Goal: Task Accomplishment & Management: Manage account settings

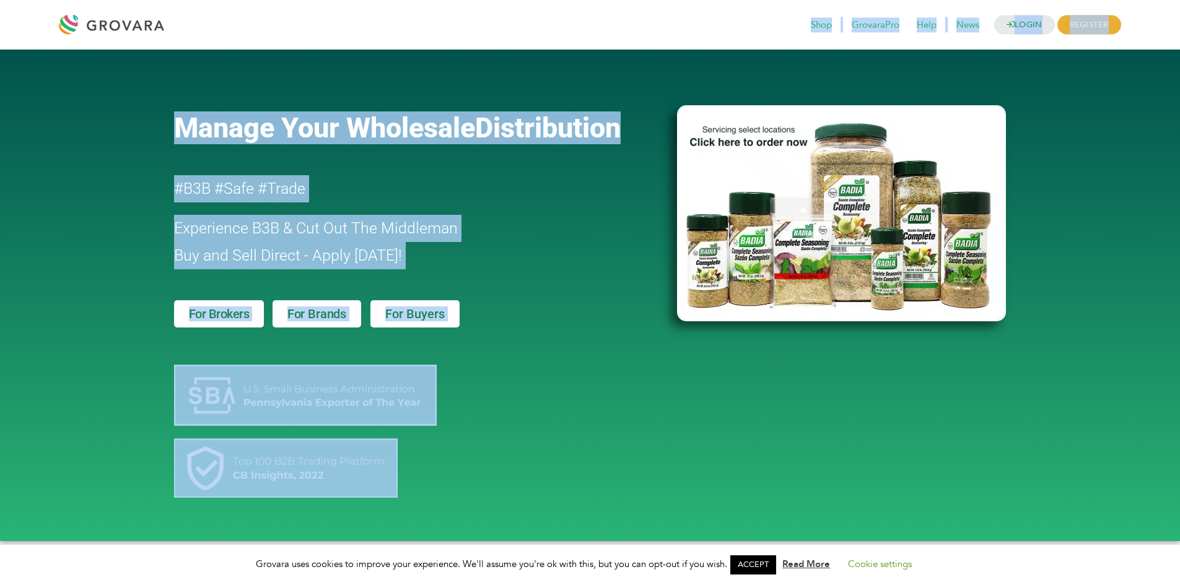
drag, startPoint x: 892, startPoint y: 21, endPoint x: 1098, endPoint y: -11, distance: 208.6
click at [593, 259] on h2 "Experience B3B & Cut Out The Middleman Buy and Sell Direct - Apply Today!" at bounding box center [390, 242] width 432 height 54
click at [306, 343] on div at bounding box center [419, 346] width 490 height 12
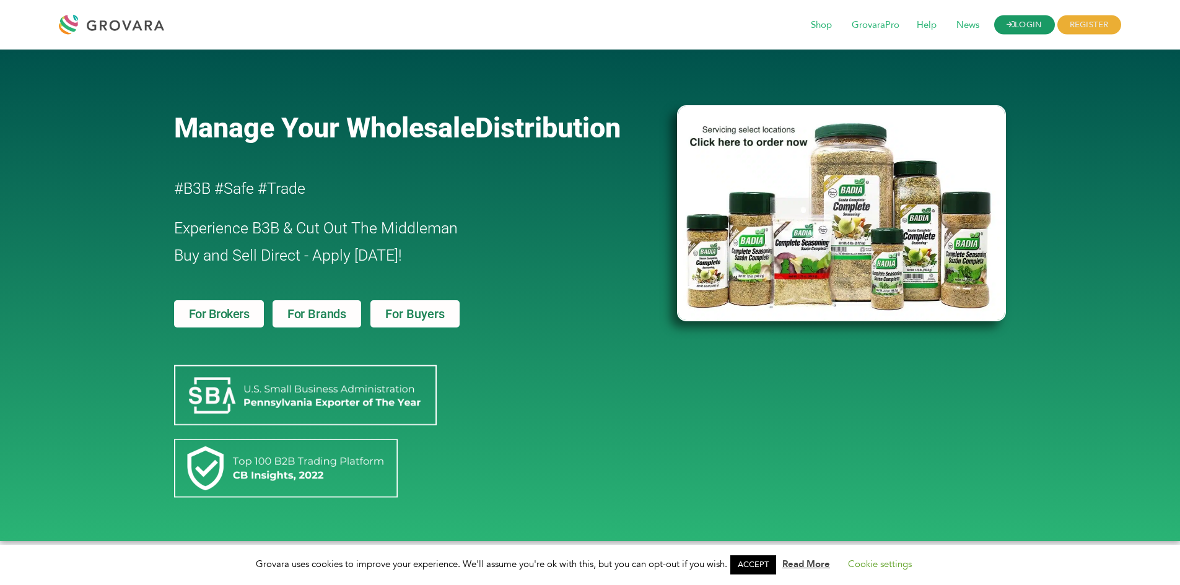
click at [1017, 27] on link "LOGIN" at bounding box center [1024, 24] width 61 height 19
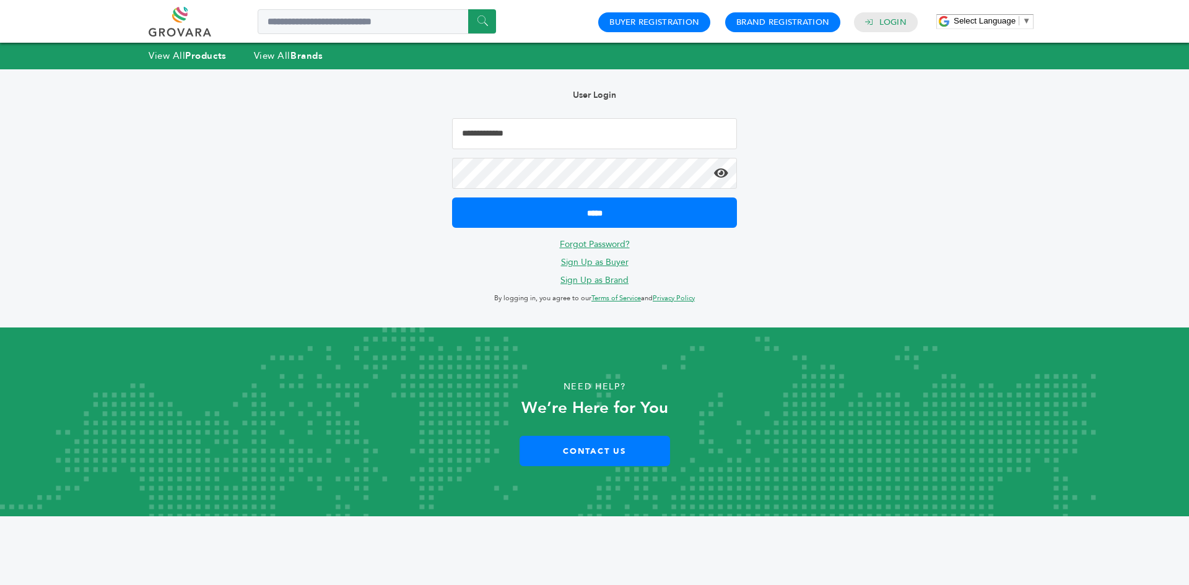
click at [631, 129] on input "Email Address" at bounding box center [594, 133] width 285 height 31
type input "**********"
click at [452, 198] on input "*****" at bounding box center [594, 213] width 285 height 30
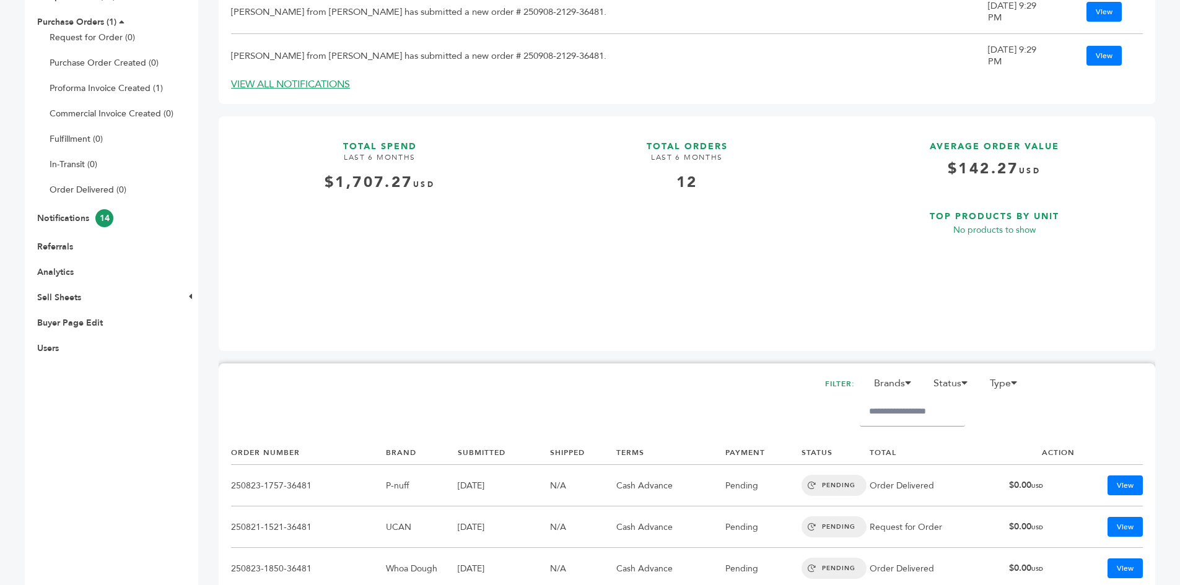
scroll to position [310, 0]
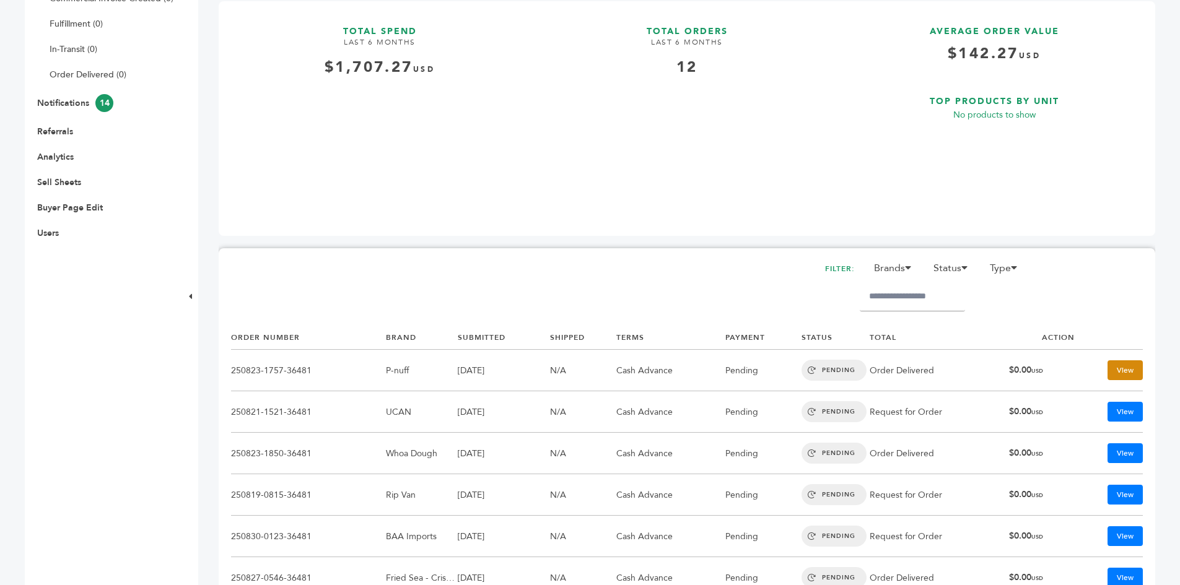
click at [1112, 362] on link "View" at bounding box center [1124, 370] width 35 height 20
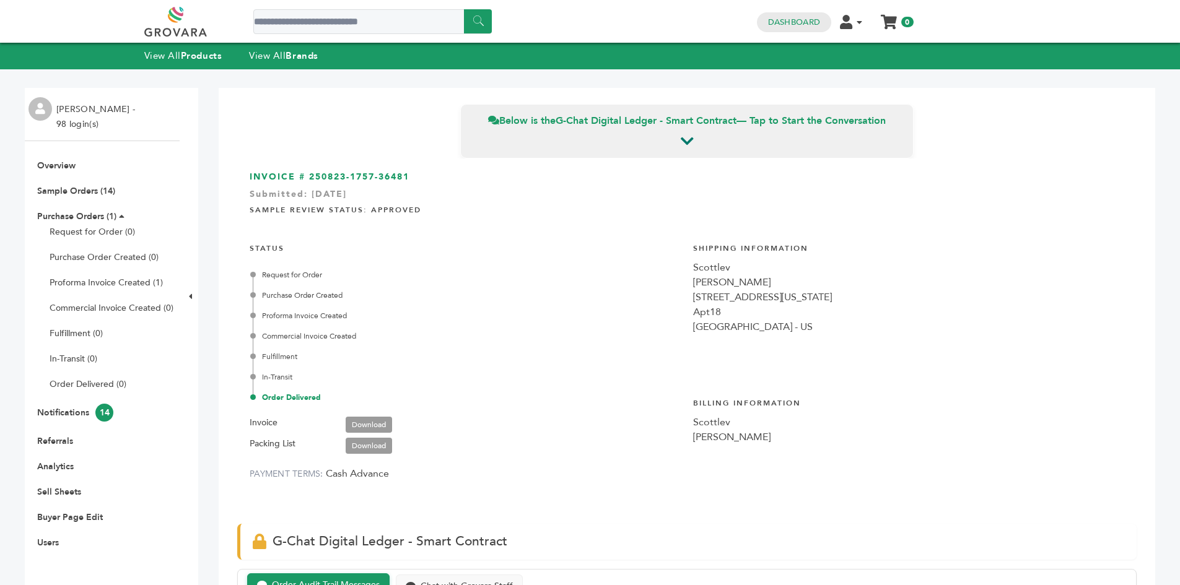
scroll to position [3822, 0]
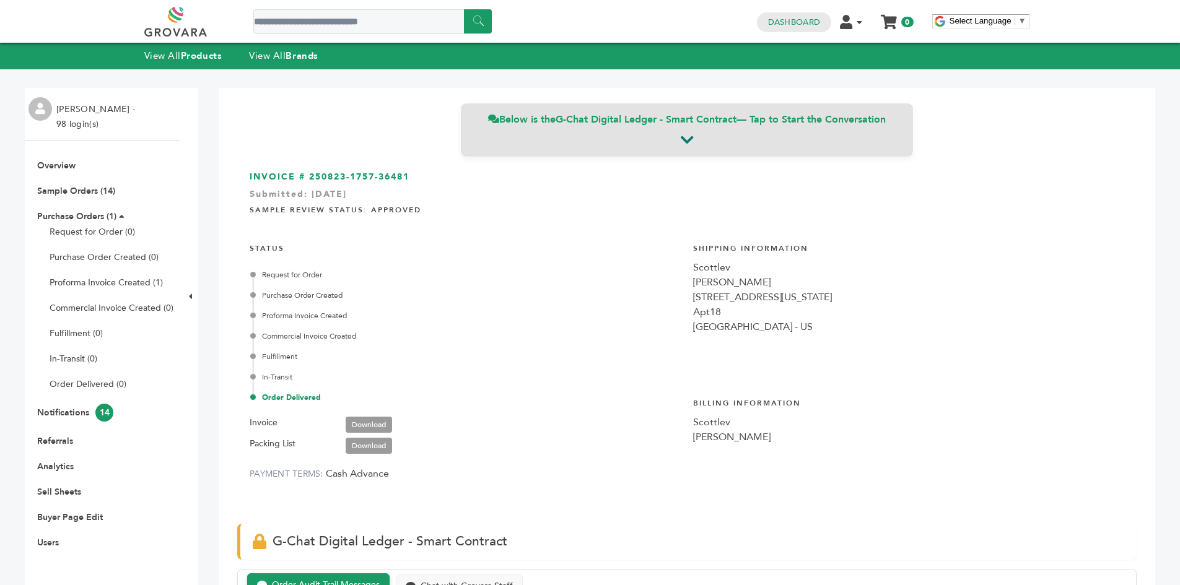
click at [681, 139] on icon at bounding box center [687, 140] width 13 height 15
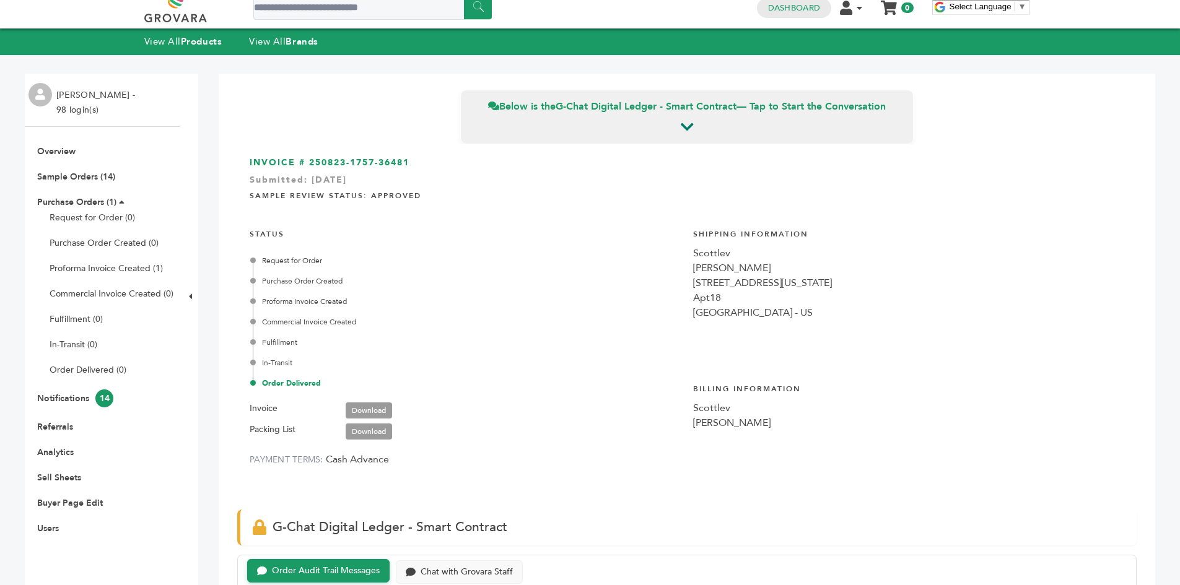
scroll to position [0, 0]
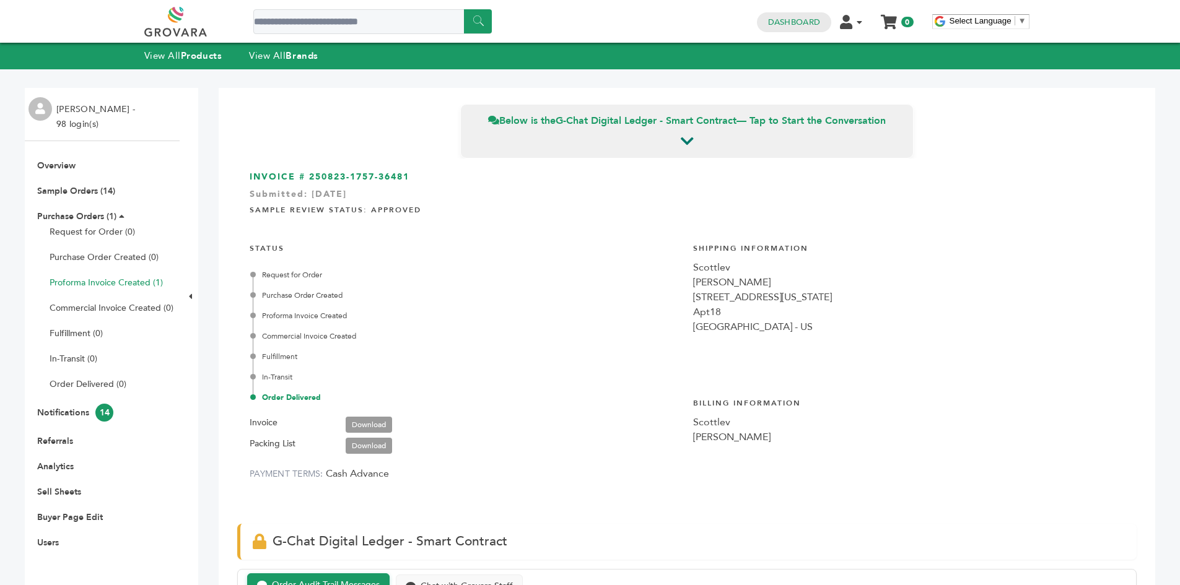
click at [85, 281] on link "Proforma Invoice Created (1)" at bounding box center [106, 283] width 113 height 12
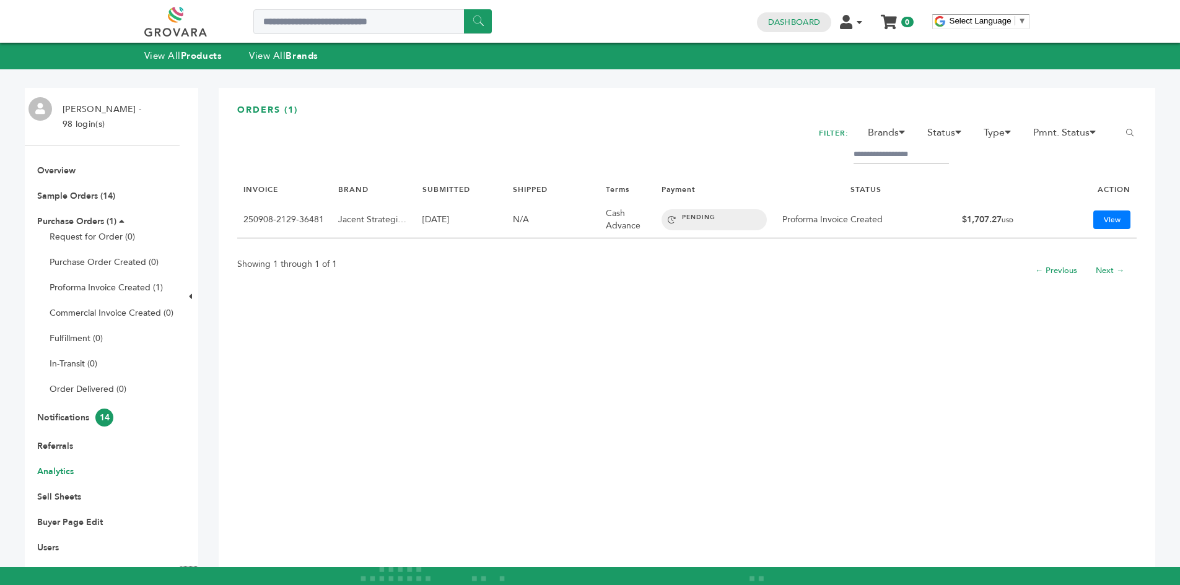
click at [56, 468] on link "Analytics" at bounding box center [55, 472] width 37 height 12
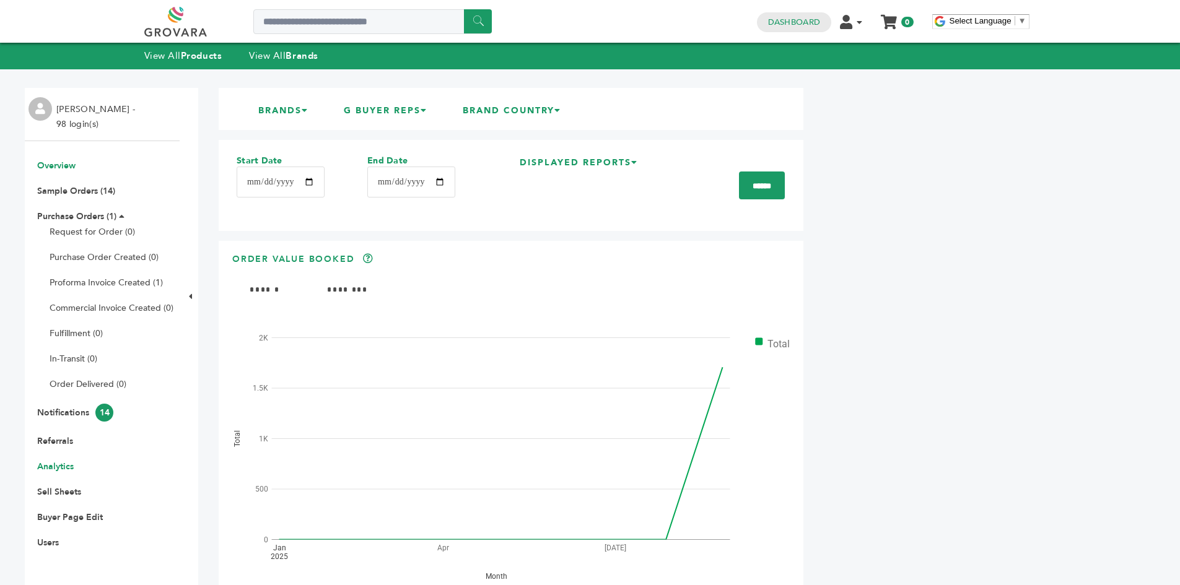
click at [59, 165] on link "Overview" at bounding box center [56, 166] width 38 height 12
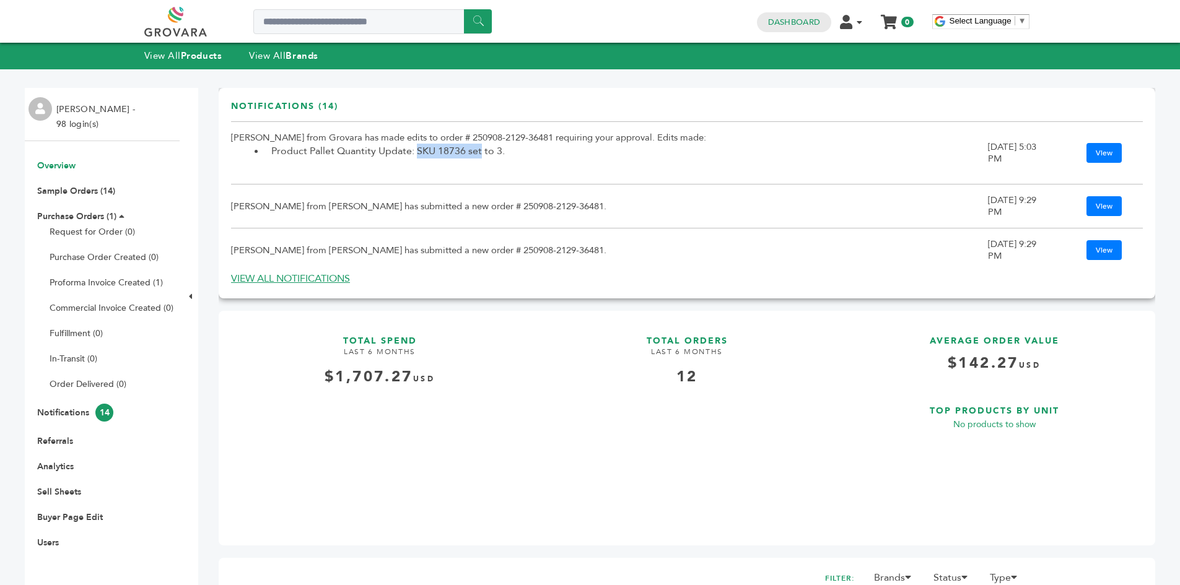
drag, startPoint x: 416, startPoint y: 149, endPoint x: 481, endPoint y: 155, distance: 65.3
click at [481, 155] on li "Product Pallet Quantity Update: SKU 18736 set to 3." at bounding box center [626, 151] width 723 height 15
click at [378, 212] on td "Scott Lev from Scottlev has submitted a new order # 250908-2129-36481." at bounding box center [609, 207] width 757 height 44
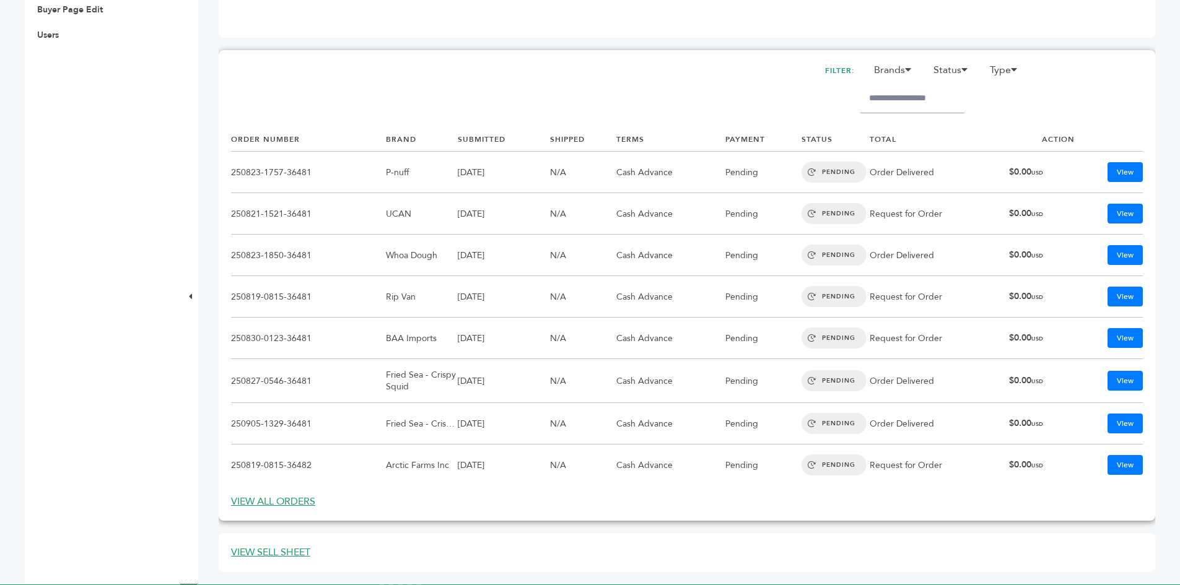
scroll to position [557, 0]
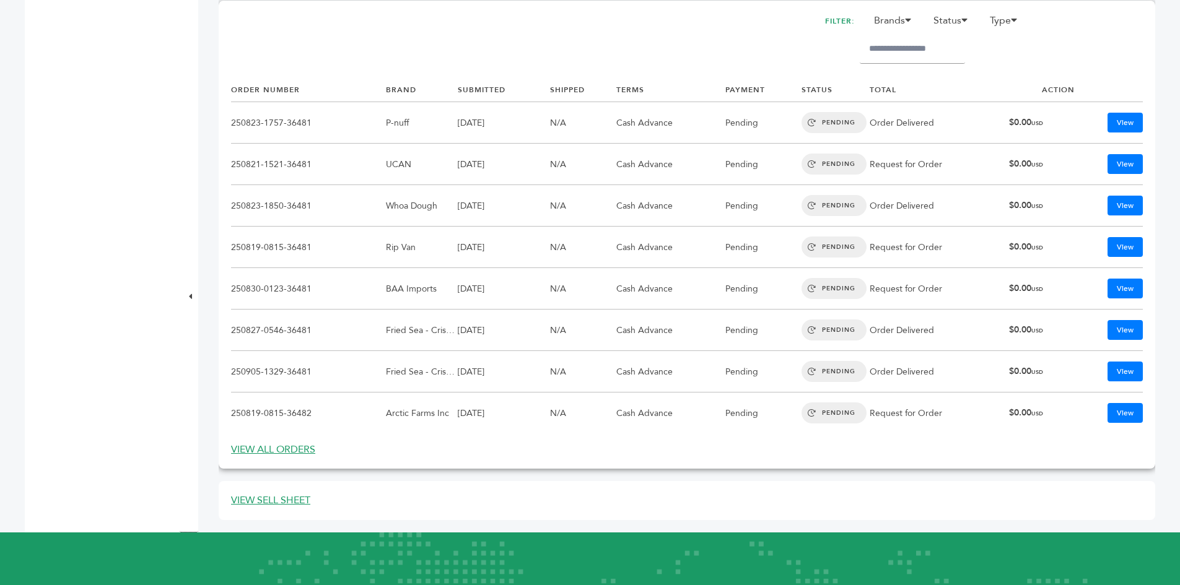
click at [259, 447] on link "VIEW ALL ORDERS" at bounding box center [273, 450] width 84 height 14
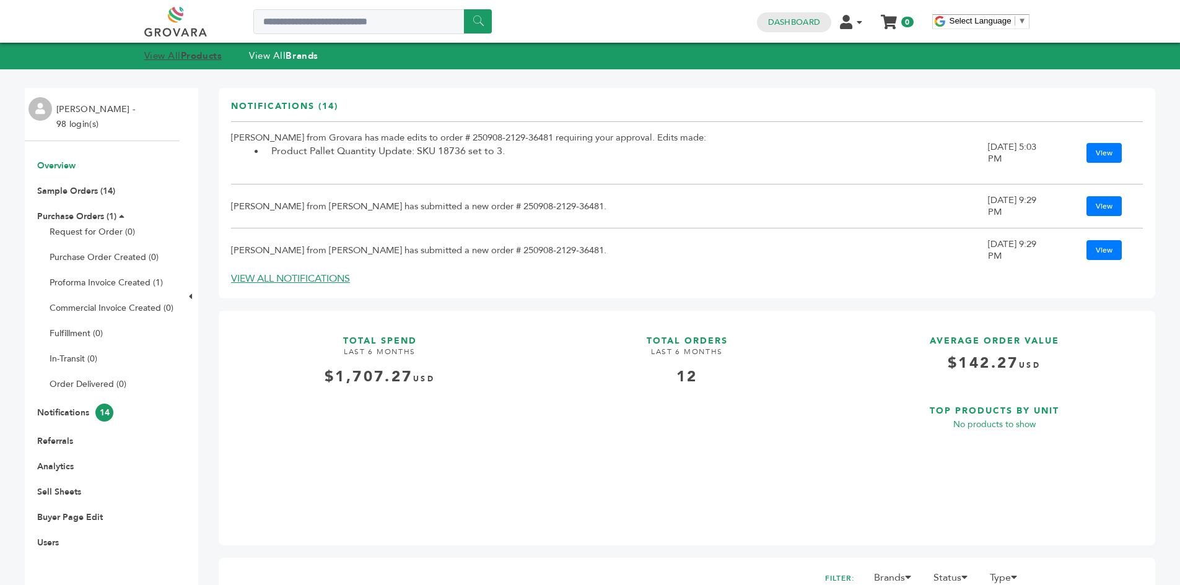
click at [196, 53] on strong "Products" at bounding box center [201, 56] width 41 height 12
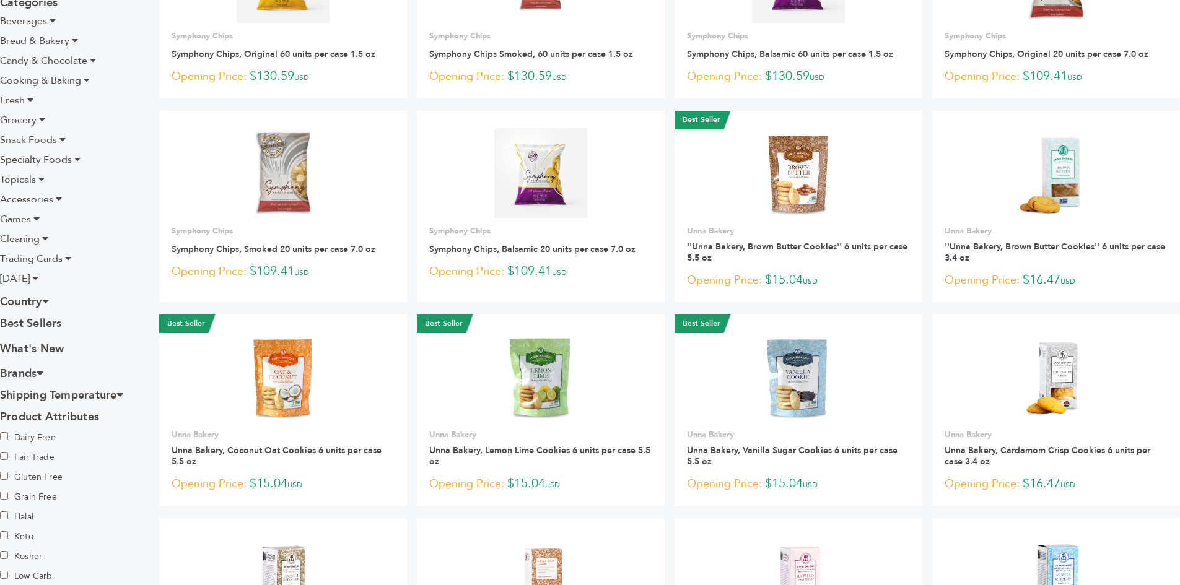
scroll to position [62, 0]
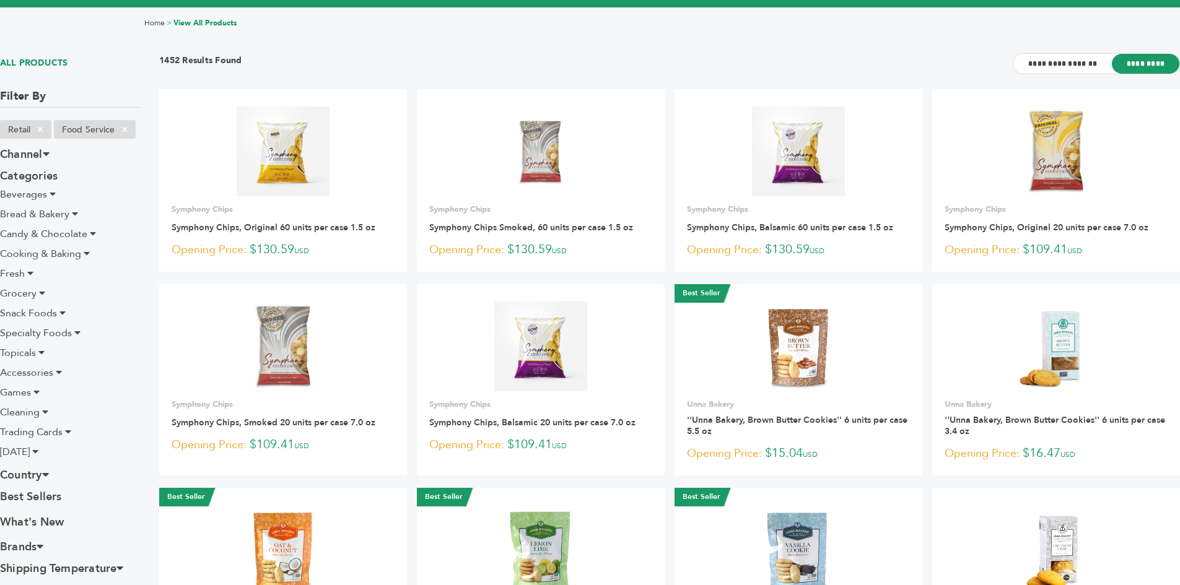
click at [45, 192] on span "Beverages" at bounding box center [23, 195] width 47 height 14
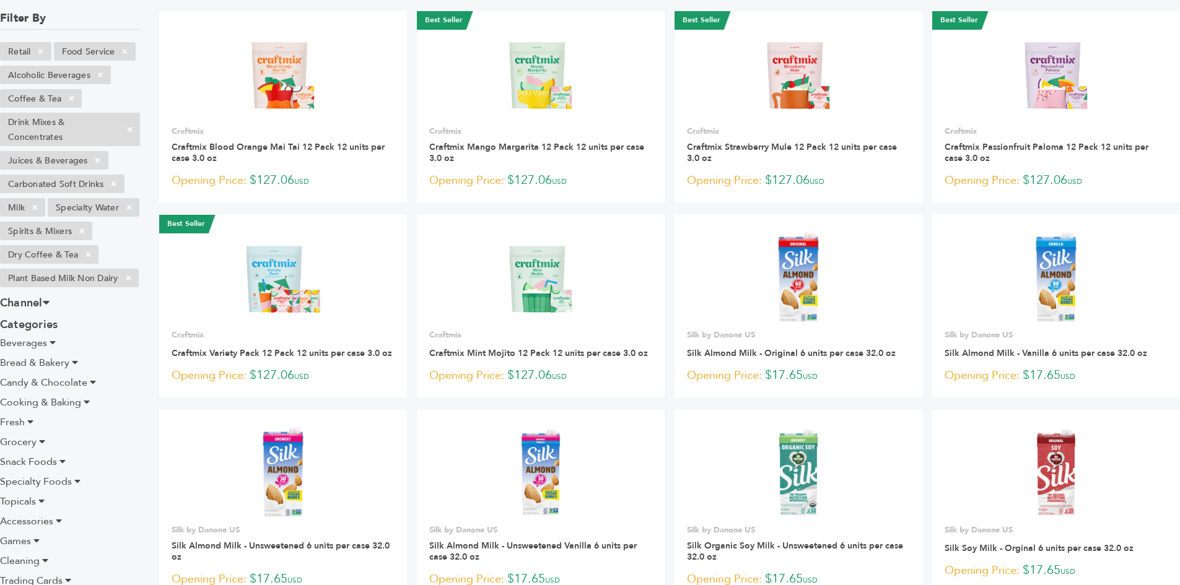
scroll to position [186, 0]
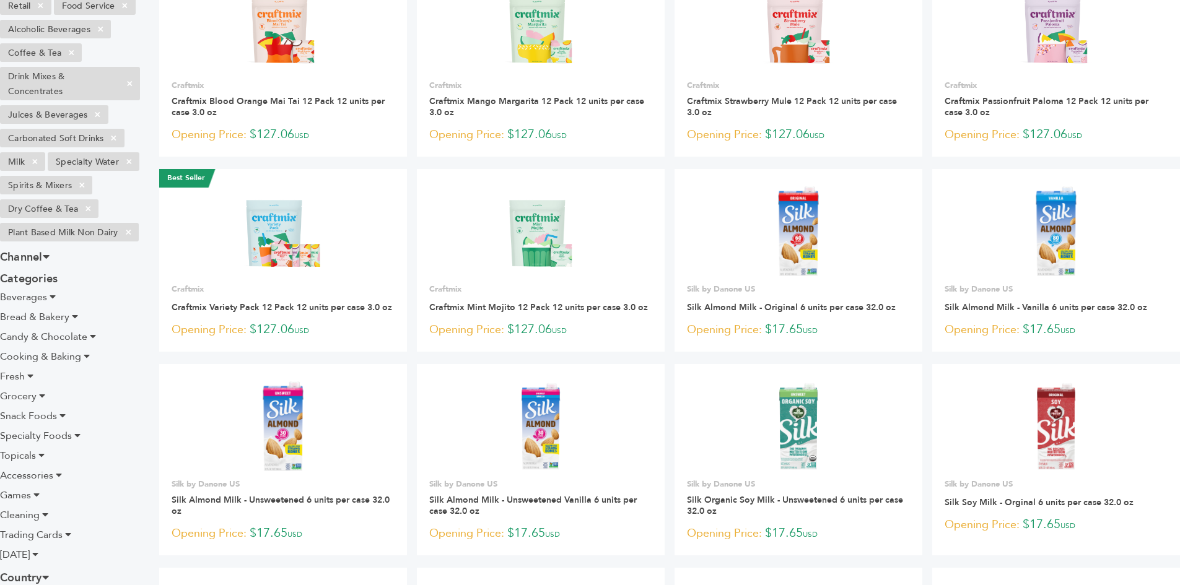
click at [54, 302] on icon at bounding box center [53, 297] width 6 height 10
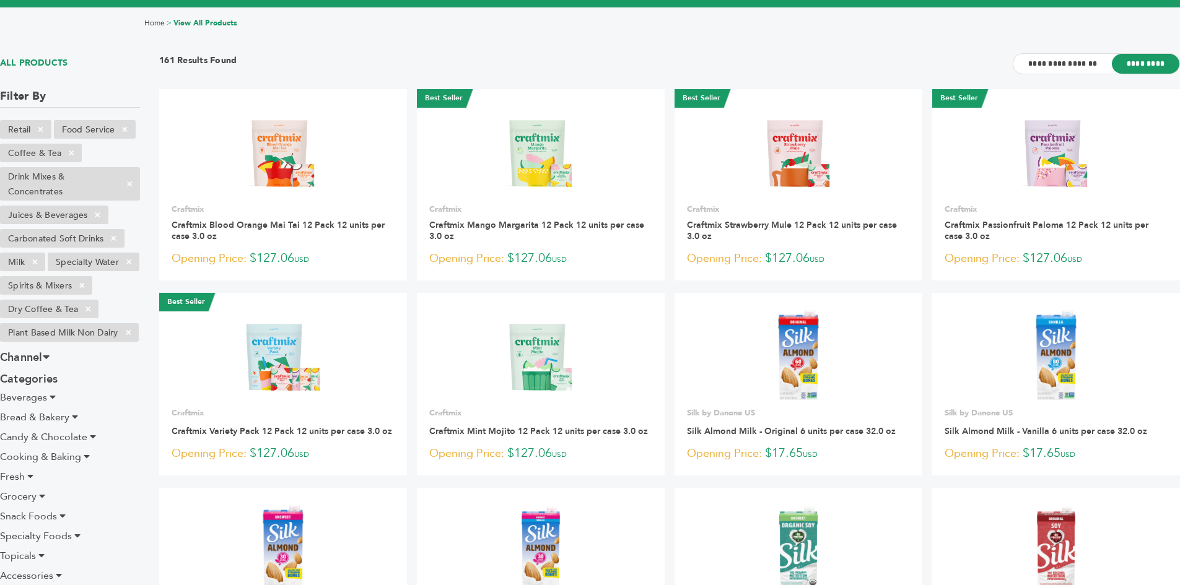
scroll to position [61, 0]
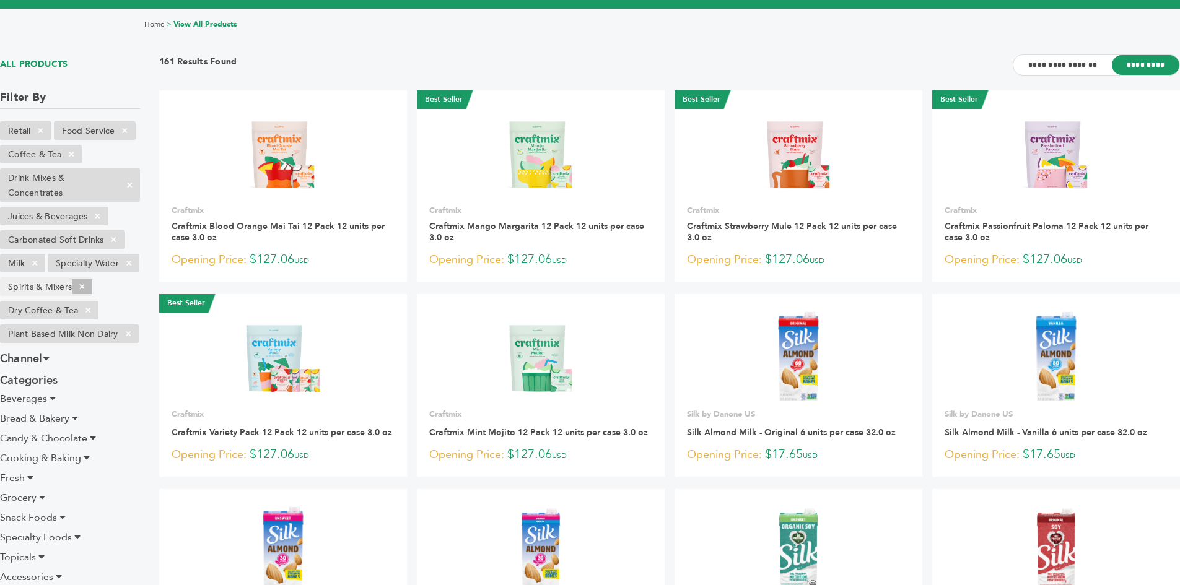
click at [83, 294] on span "×" at bounding box center [82, 286] width 20 height 15
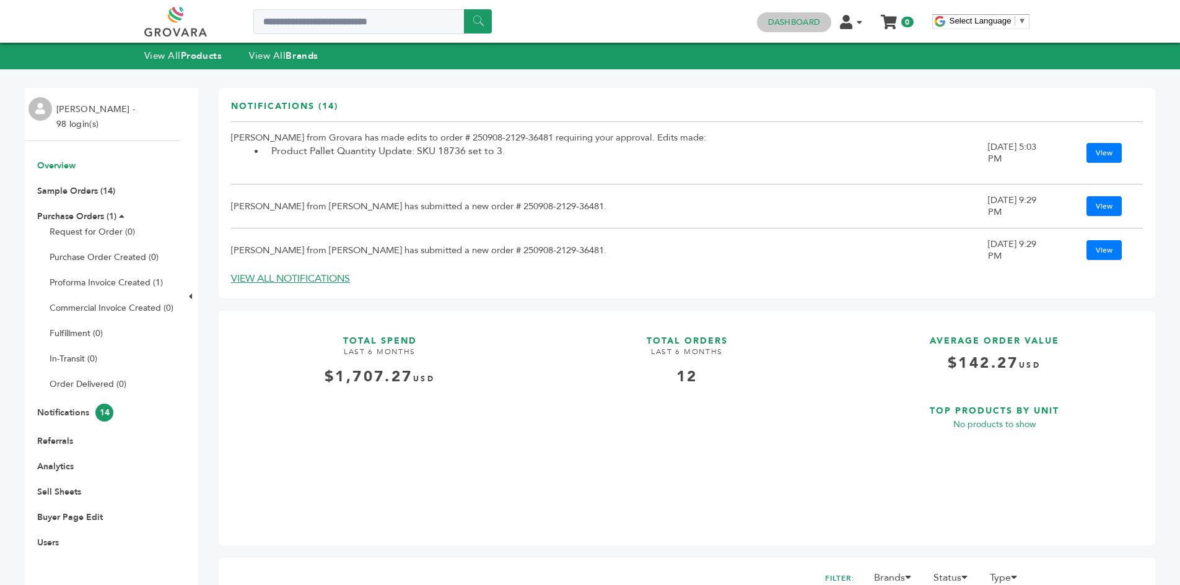
click at [796, 27] on link "Dashboard" at bounding box center [794, 22] width 52 height 11
click at [105, 193] on link "Sample Orders (14)" at bounding box center [76, 191] width 78 height 12
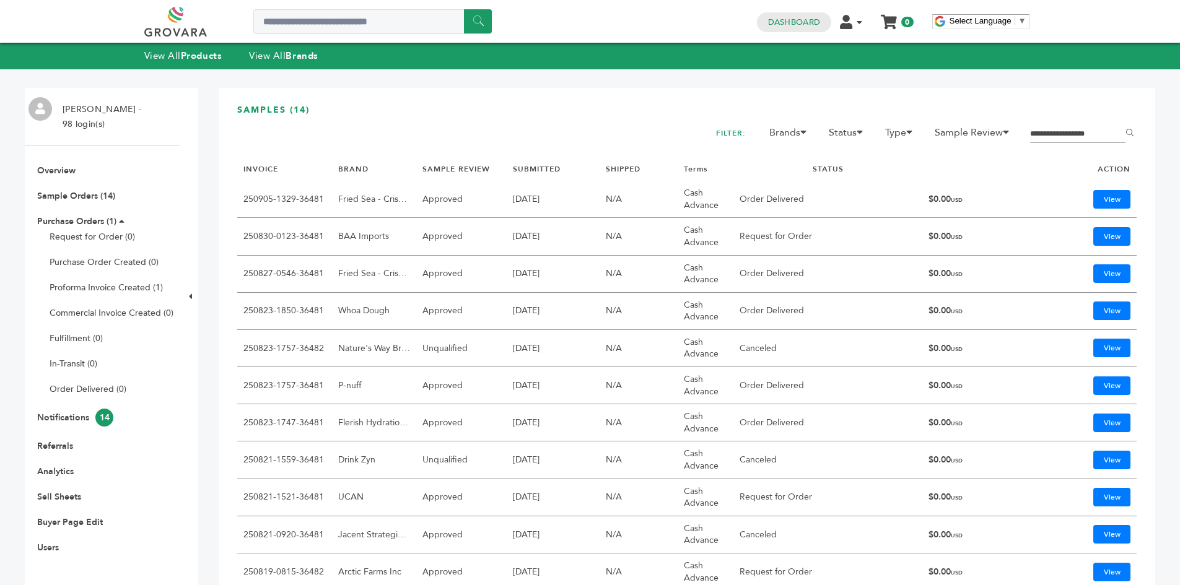
click at [1057, 134] on input "Filter by keywords" at bounding box center [1077, 134] width 95 height 17
click at [1050, 130] on input "Filter by keywords" at bounding box center [1077, 134] width 95 height 17
type input "*****"
click at [1118, 119] on input "******" at bounding box center [1132, 131] width 28 height 25
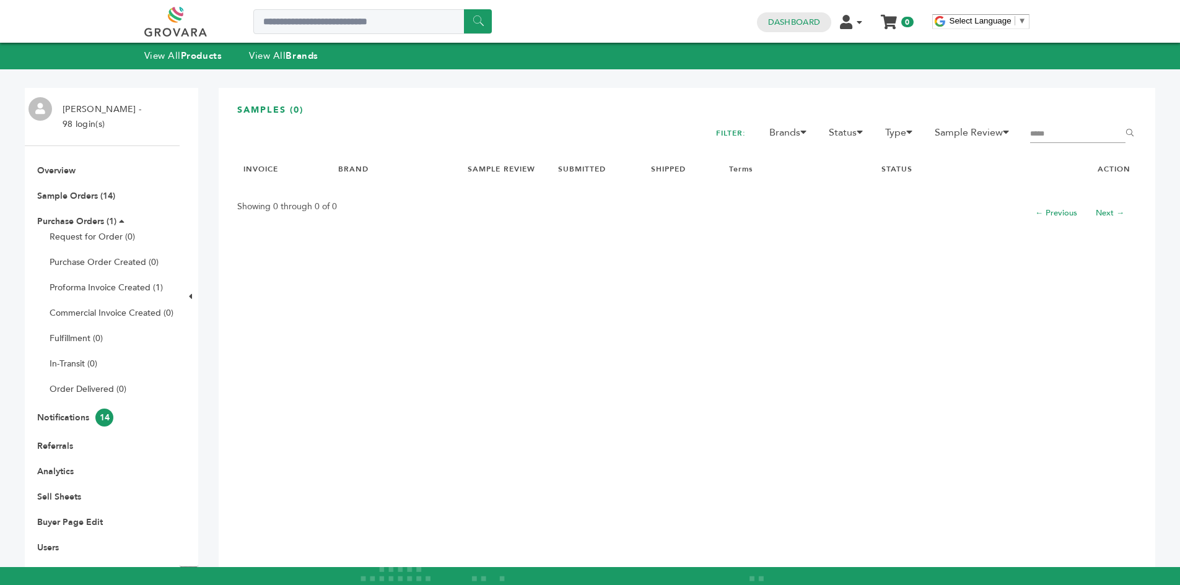
click at [1055, 129] on input "*****" at bounding box center [1077, 134] width 95 height 17
type input "*"
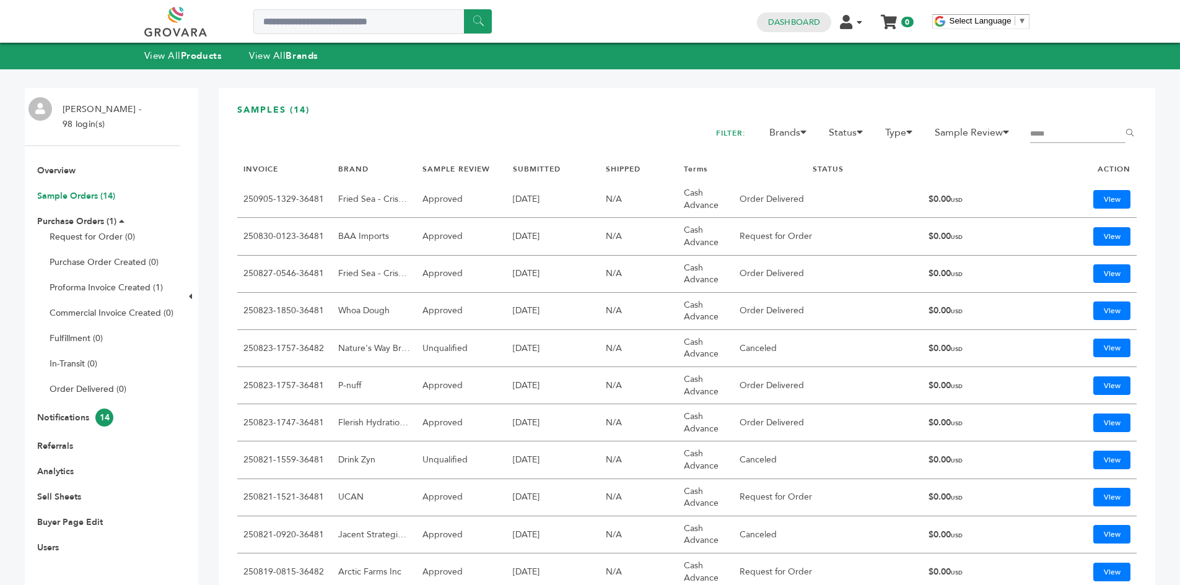
click at [92, 193] on link "Sample Orders (14)" at bounding box center [76, 196] width 78 height 12
click at [1097, 385] on link "View" at bounding box center [1111, 386] width 37 height 19
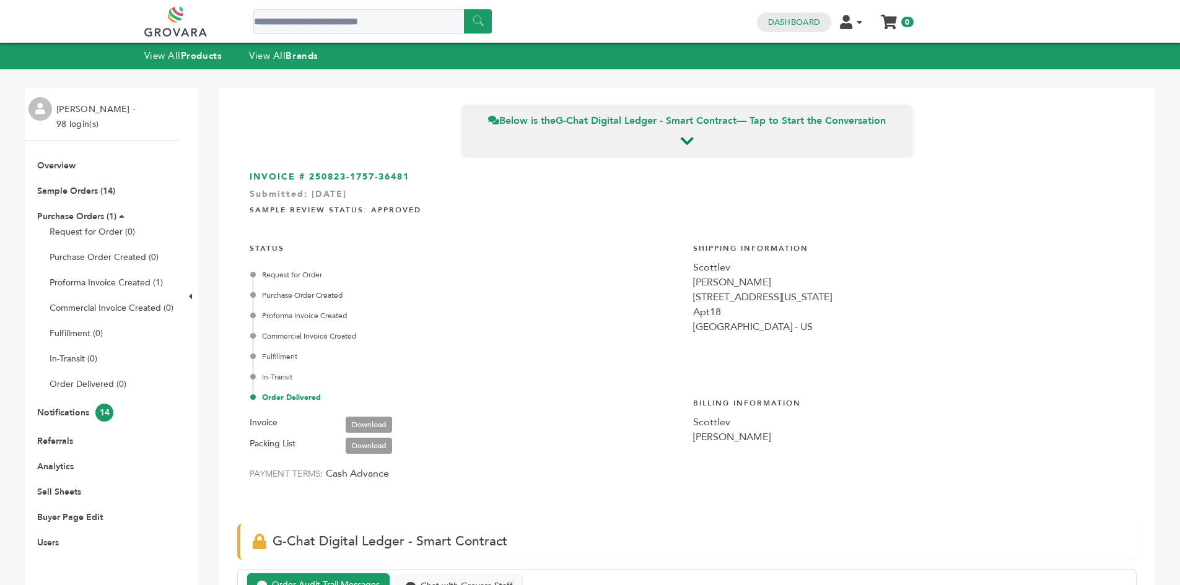
scroll to position [3822, 0]
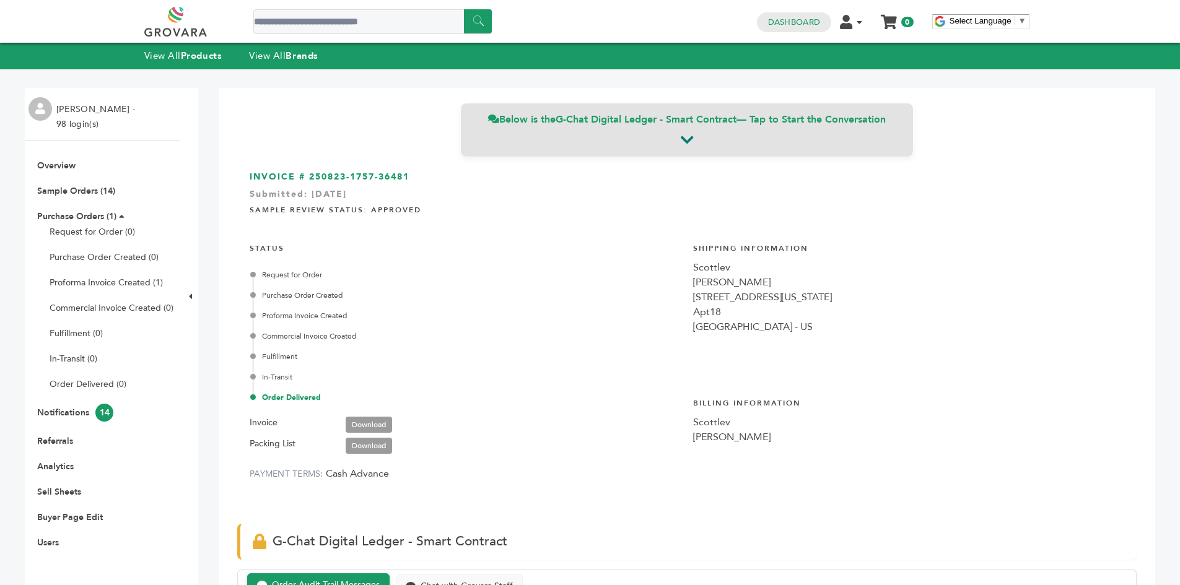
click at [682, 144] on icon at bounding box center [687, 140] width 13 height 15
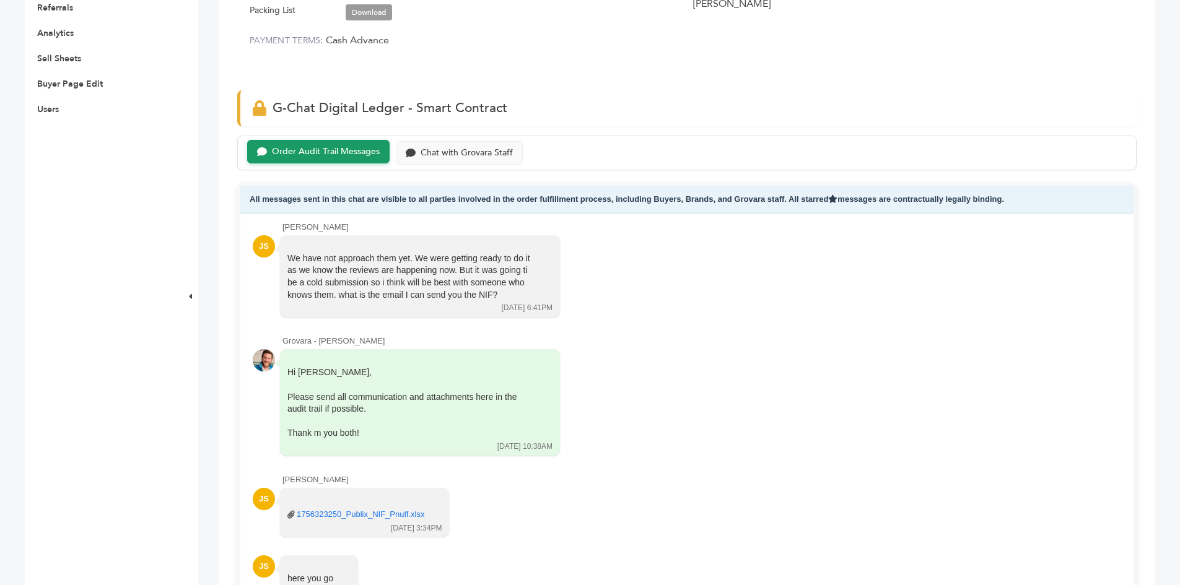
scroll to position [619, 0]
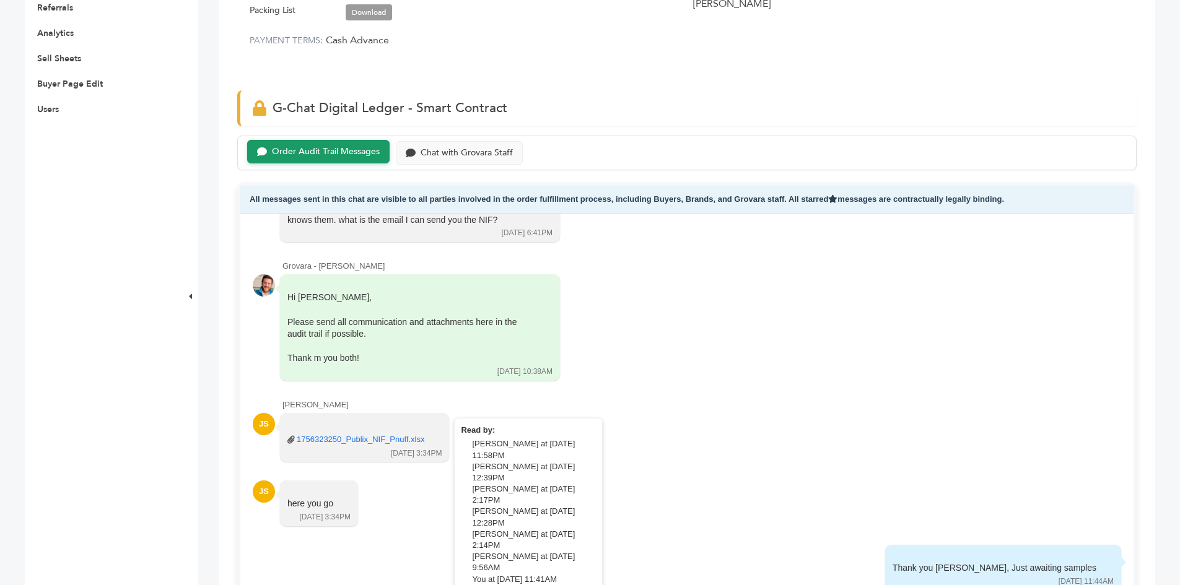
click at [372, 440] on link "1756323250_Publix_NIF_Pnuff.xlsx" at bounding box center [361, 439] width 128 height 11
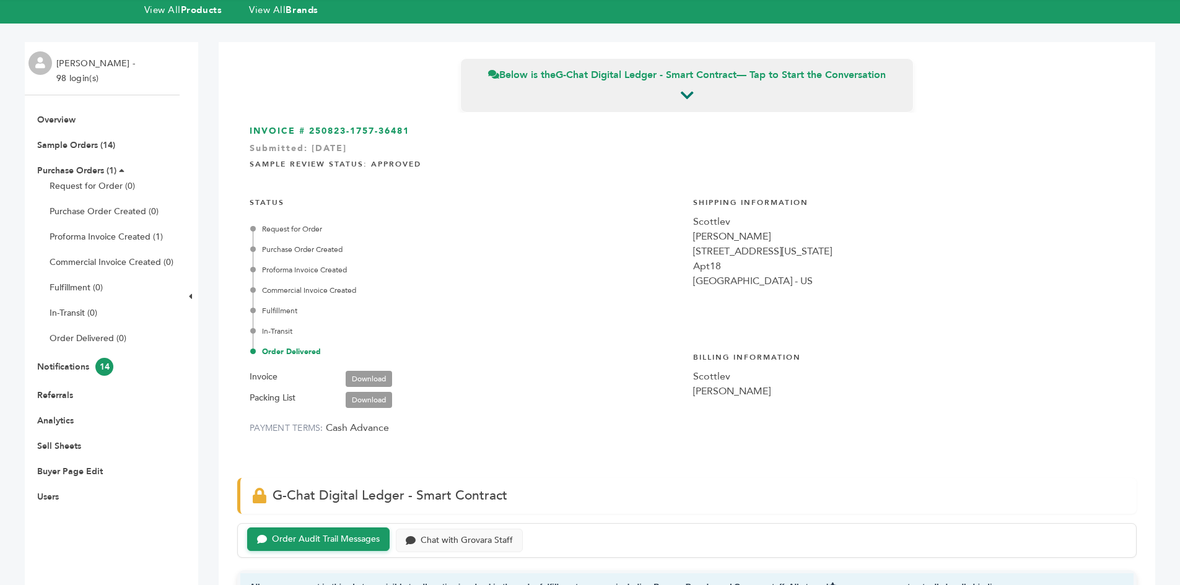
scroll to position [0, 0]
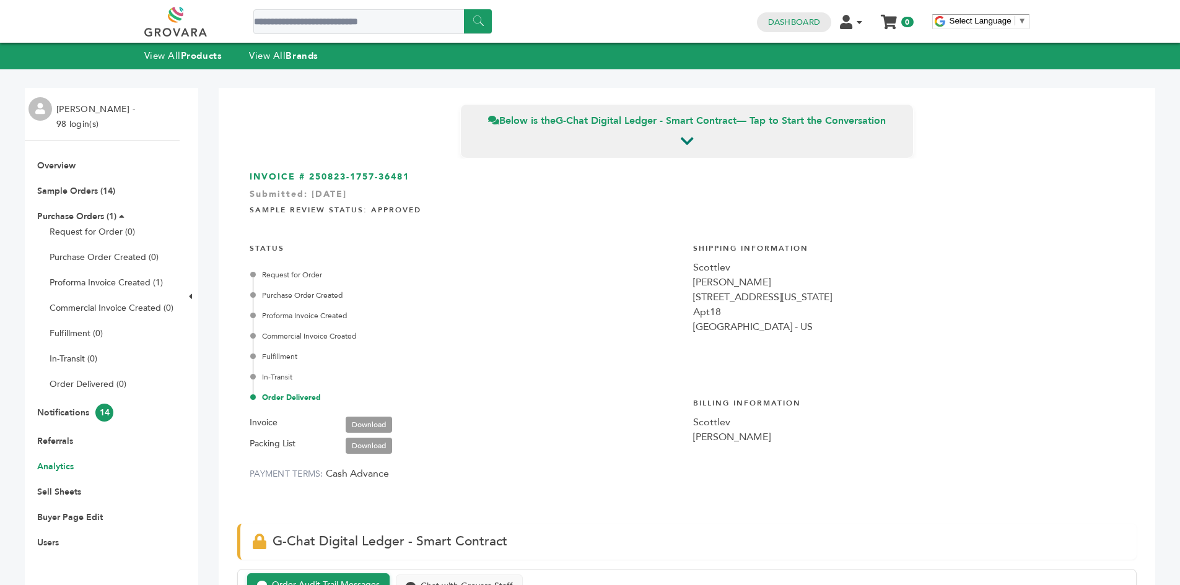
click at [69, 467] on link "Analytics" at bounding box center [55, 467] width 37 height 12
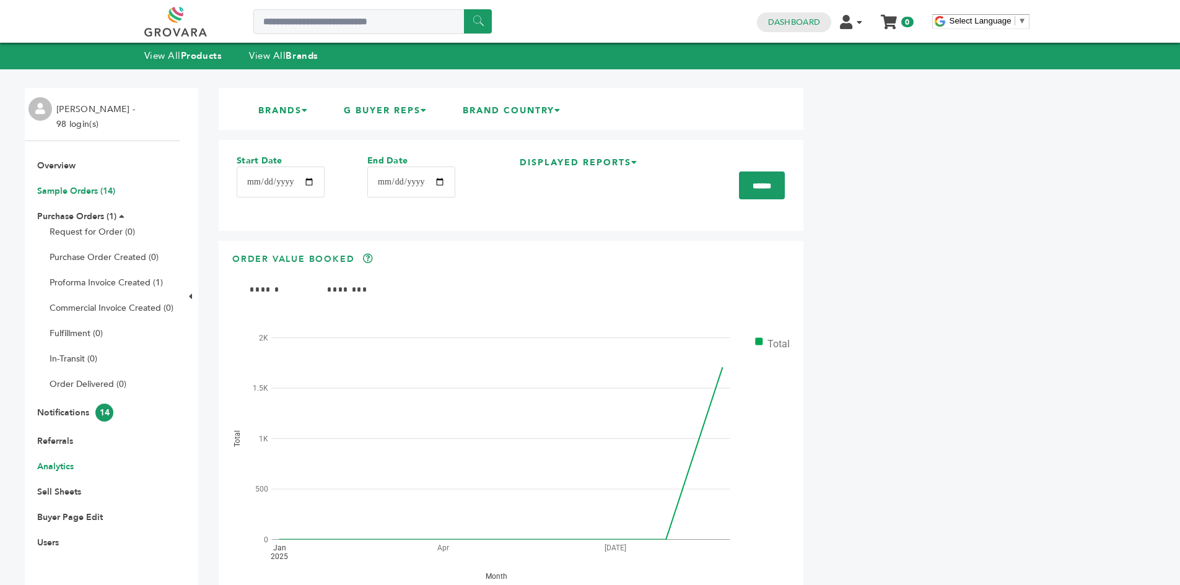
click at [97, 191] on link "Sample Orders (14)" at bounding box center [76, 191] width 78 height 12
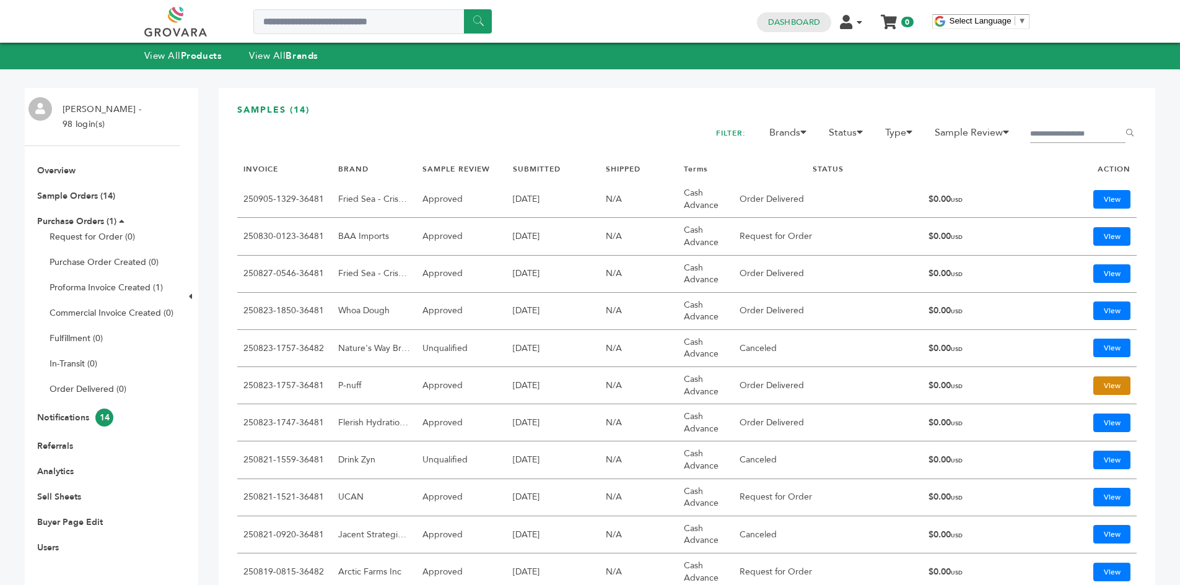
click at [1094, 377] on link "View" at bounding box center [1111, 386] width 37 height 19
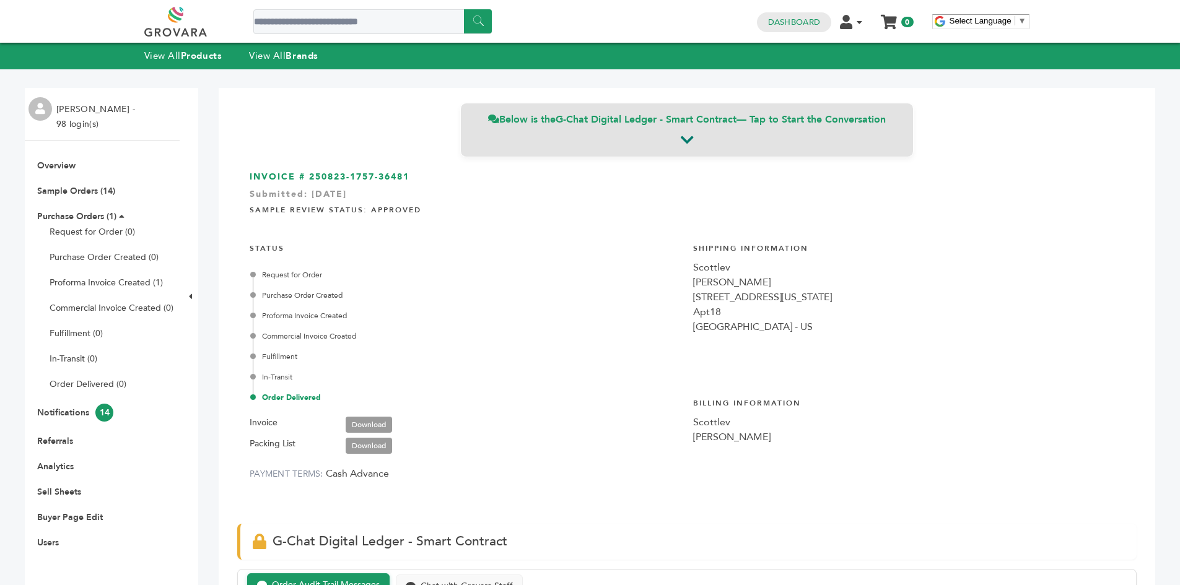
click at [643, 134] on div "Below is the G-Chat Digital Ledger - Smart Contract — Tap to Start the Conversa…" at bounding box center [686, 130] width 453 height 54
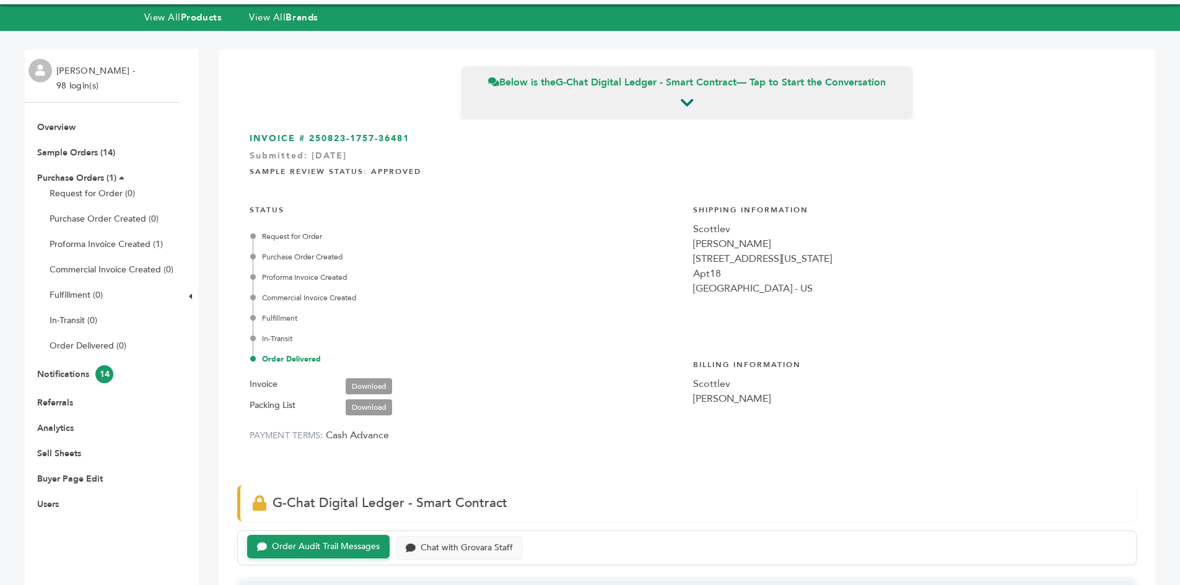
scroll to position [4, 0]
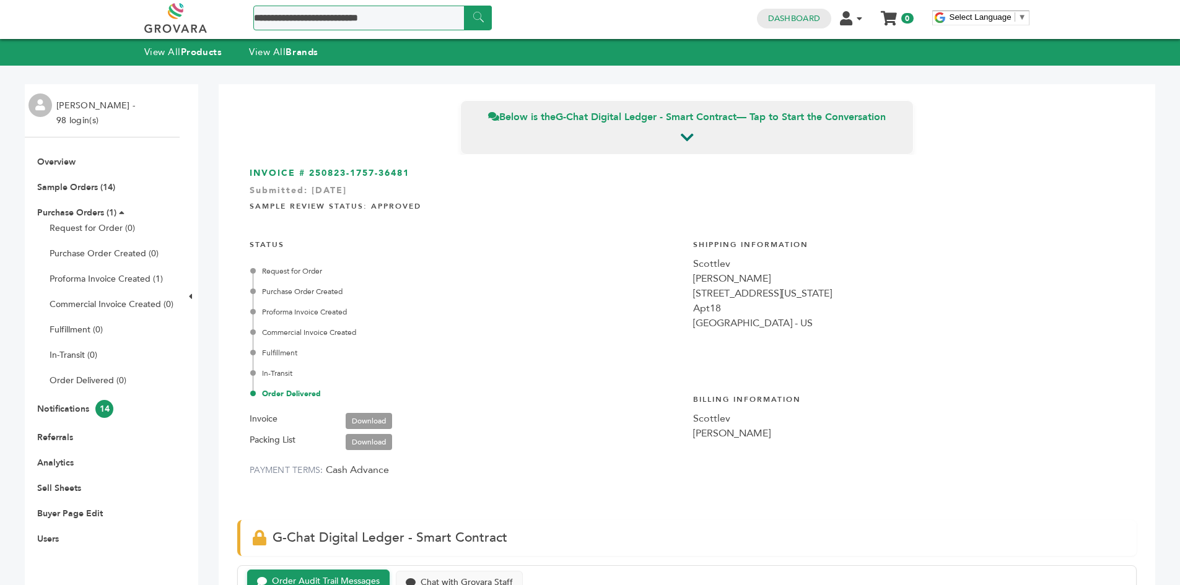
click at [342, 20] on input "Search a product or brand..." at bounding box center [372, 18] width 238 height 25
click at [341, 14] on input "Search a product or brand..." at bounding box center [372, 18] width 238 height 25
click at [204, 50] on strong "Products" at bounding box center [201, 52] width 41 height 12
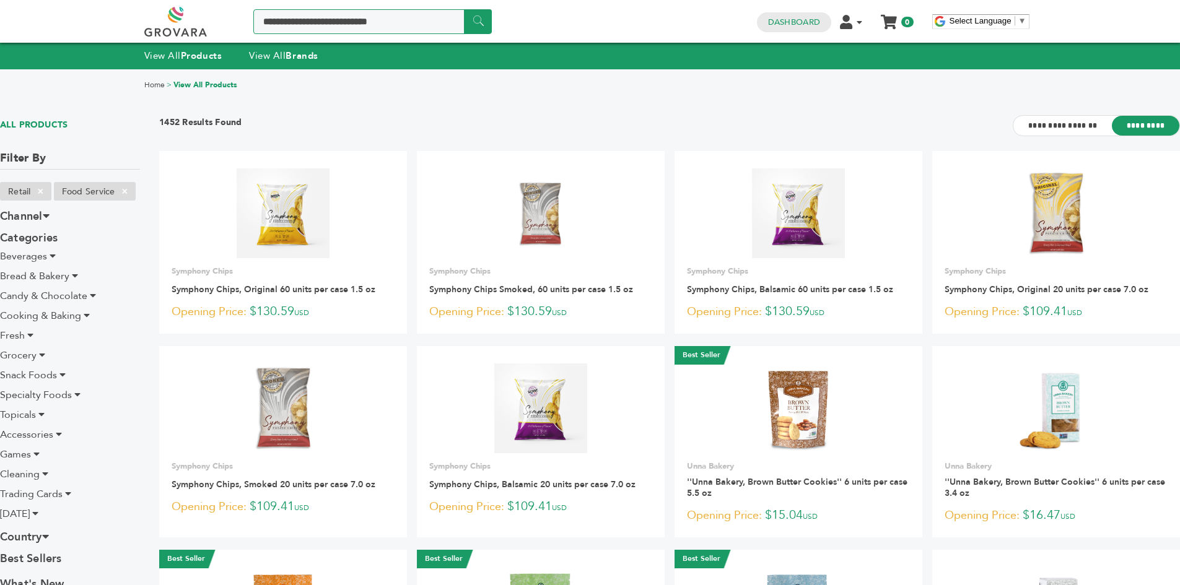
click at [318, 20] on input "Search a product or brand..." at bounding box center [372, 21] width 238 height 25
type input "********"
click at [464, 9] on input "******" at bounding box center [478, 21] width 28 height 24
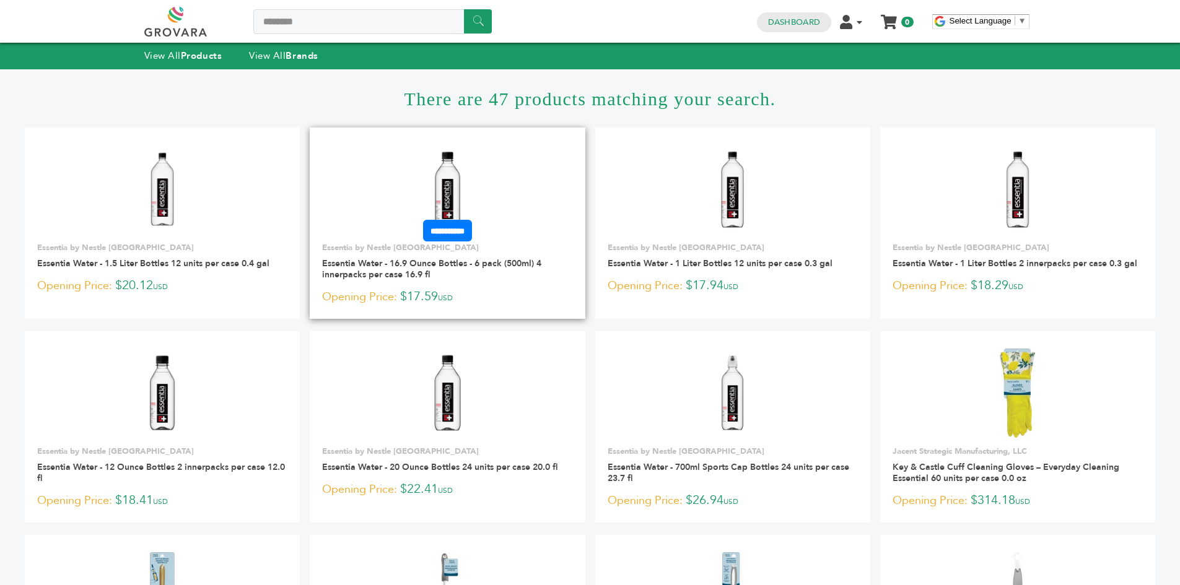
click at [450, 183] on img at bounding box center [448, 189] width 90 height 90
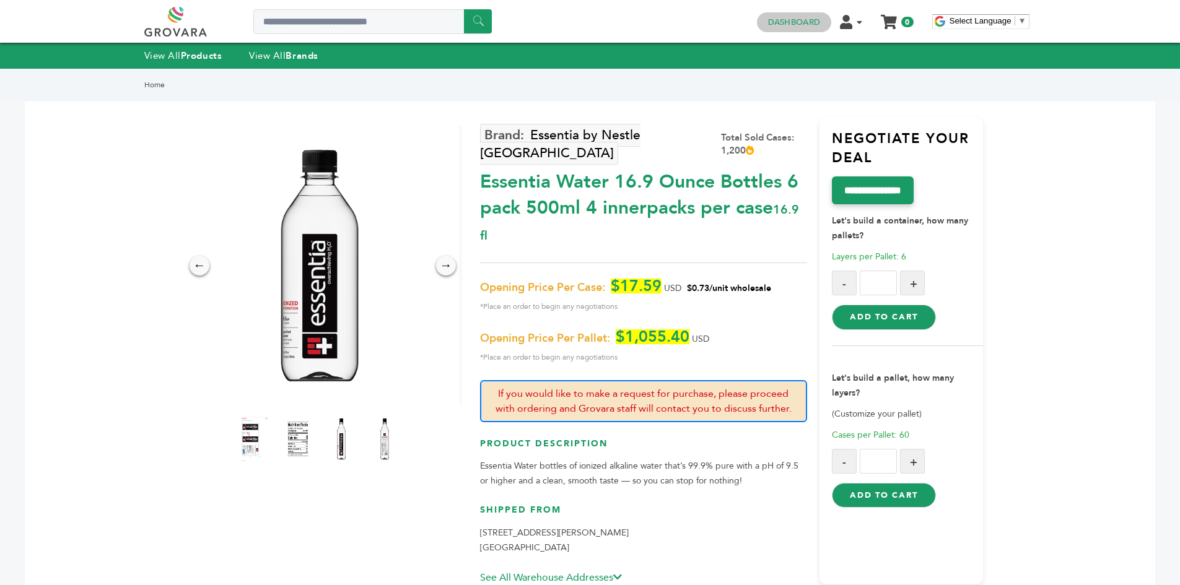
click at [793, 25] on link "Dashboard" at bounding box center [794, 22] width 52 height 11
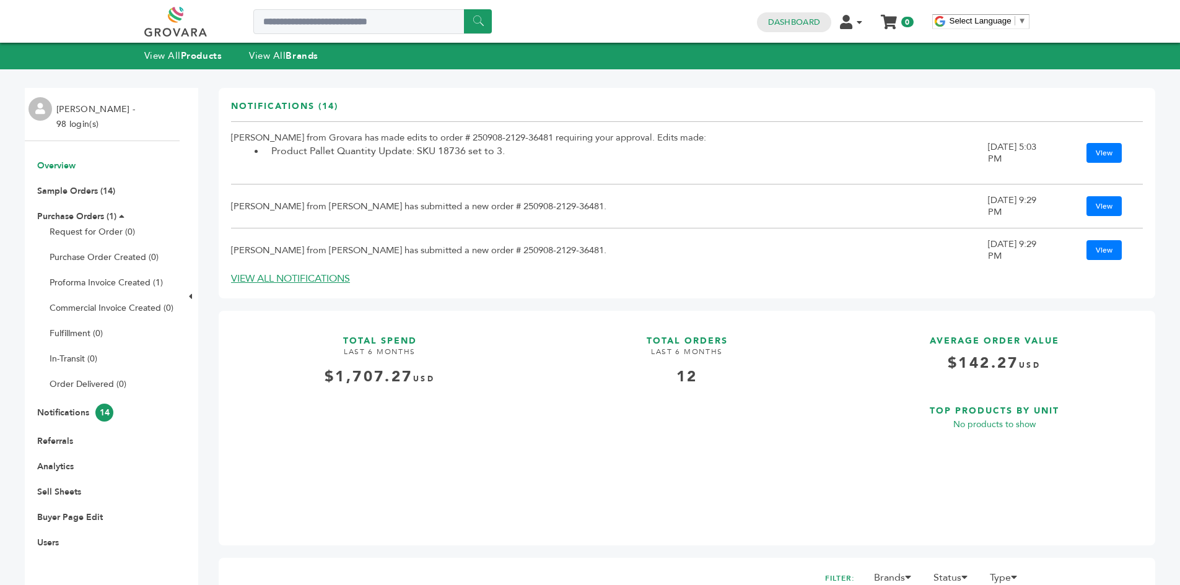
click at [88, 112] on li "[PERSON_NAME] - 98 login(s)" at bounding box center [97, 117] width 82 height 30
click at [41, 103] on img at bounding box center [40, 109] width 24 height 24
click at [41, 117] on img at bounding box center [40, 109] width 24 height 24
click at [41, 120] on img at bounding box center [40, 109] width 24 height 24
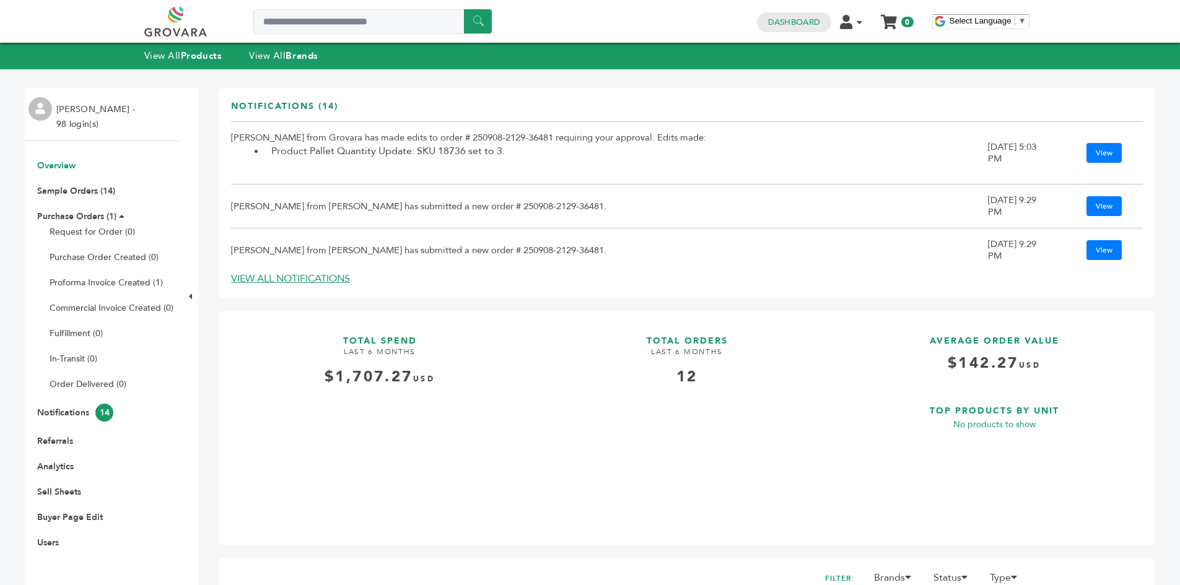
click at [75, 124] on li "Scott Lev - 98 login(s)" at bounding box center [97, 117] width 82 height 30
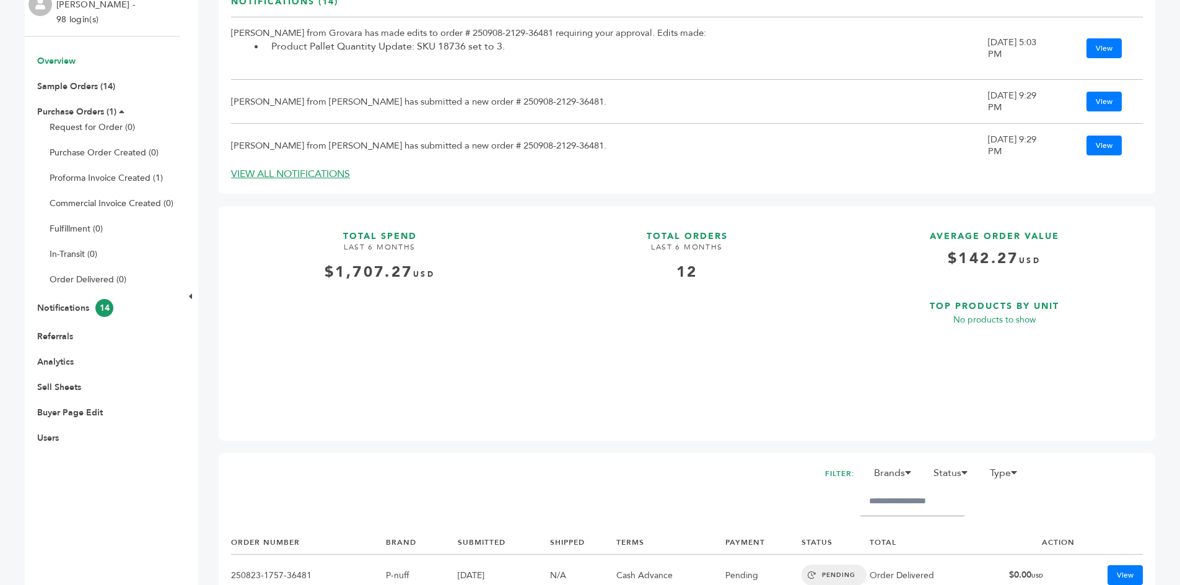
scroll to position [12, 0]
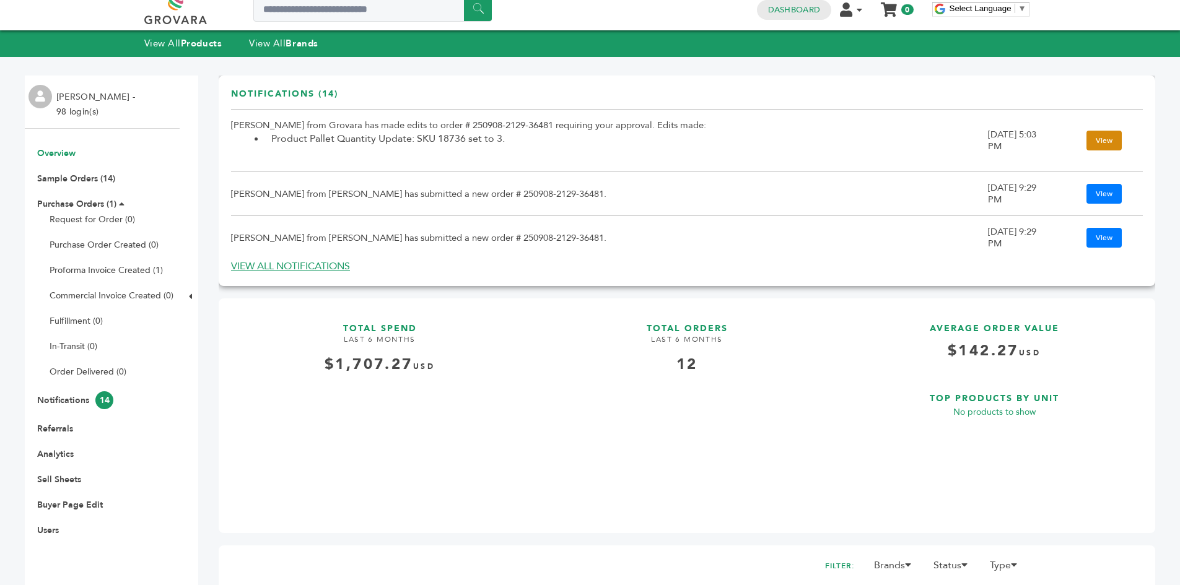
click at [1091, 143] on link "View" at bounding box center [1103, 141] width 35 height 20
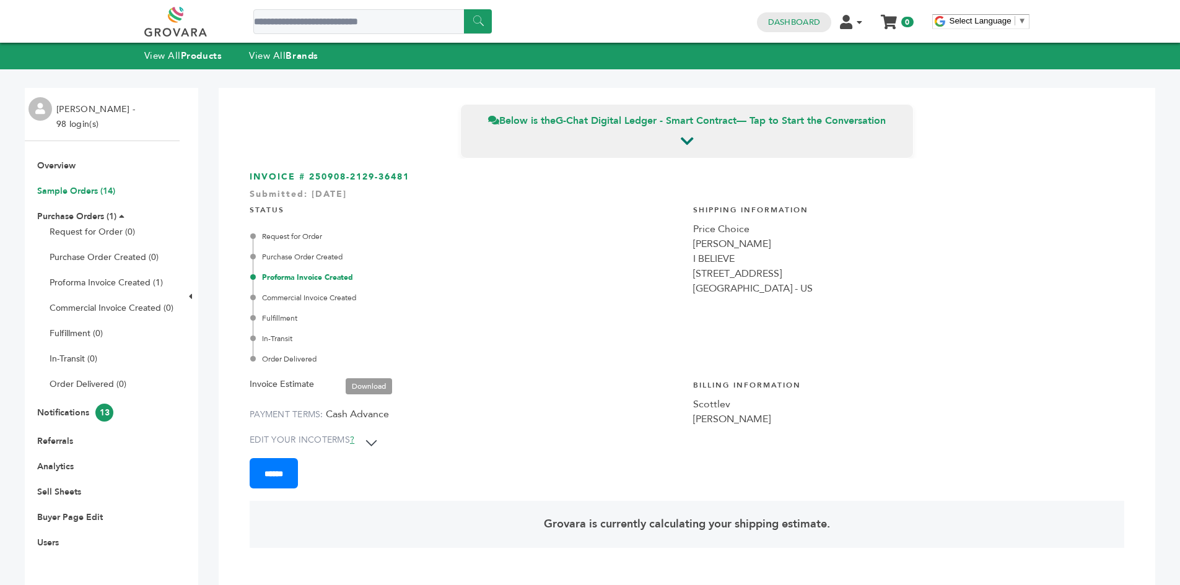
click at [85, 188] on link "Sample Orders (14)" at bounding box center [76, 191] width 78 height 12
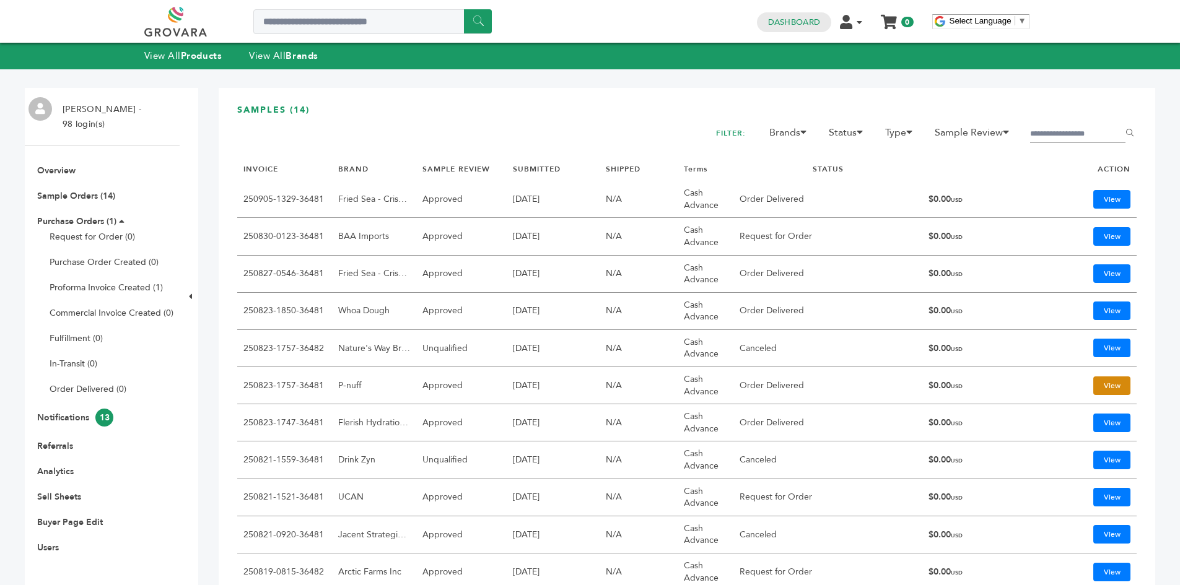
click at [1108, 389] on link "View" at bounding box center [1111, 386] width 37 height 19
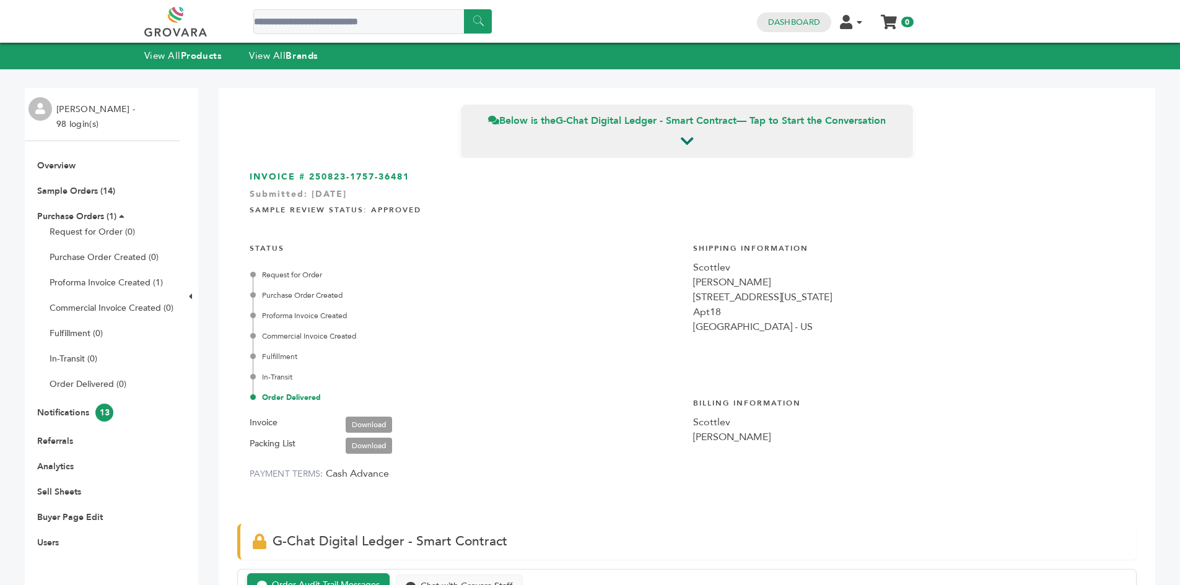
scroll to position [3822, 0]
drag, startPoint x: 689, startPoint y: 437, endPoint x: 775, endPoint y: 442, distance: 86.3
click at [775, 442] on div "[PERSON_NAME]" at bounding box center [908, 437] width 431 height 15
copy div "[PERSON_NAME]"
